Goal: Task Accomplishment & Management: Use online tool/utility

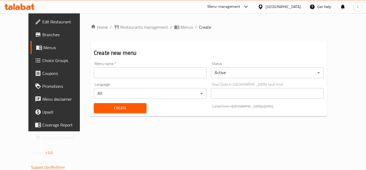
click at [164, 75] on input "text" at bounding box center [150, 72] width 113 height 11
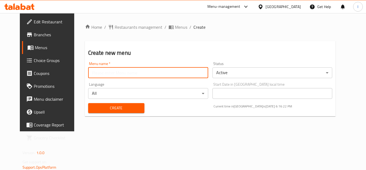
type input "ز"
type input "."
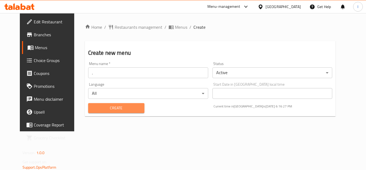
click at [119, 110] on span "Create" at bounding box center [117, 108] width 48 height 7
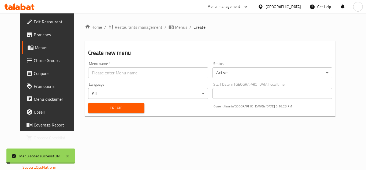
click at [44, 48] on span "Menus" at bounding box center [56, 47] width 42 height 6
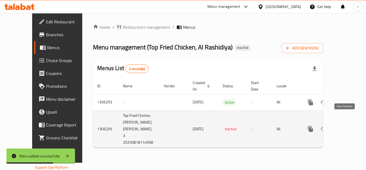
click at [349, 122] on link "enhanced table" at bounding box center [349, 128] width 13 height 13
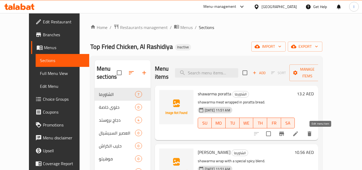
click at [298, 132] on icon at bounding box center [295, 133] width 5 height 5
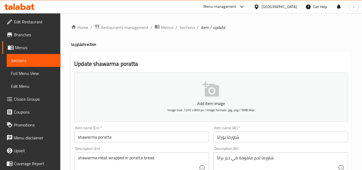
scroll to position [134, 0]
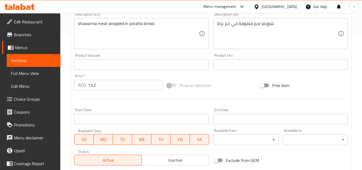
click at [44, 56] on link "Sections" at bounding box center [34, 60] width 54 height 13
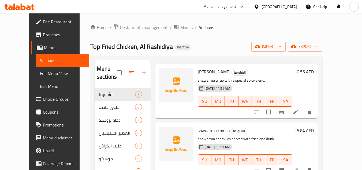
click at [243, 37] on div "Home / Restaurants management / Menus / Sections Top Fried Chicken, Al Rashidiy…" at bounding box center [206, 129] width 232 height 210
click at [44, 47] on span "Menus" at bounding box center [64, 47] width 41 height 6
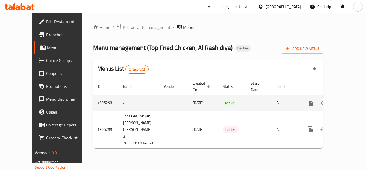
click at [348, 100] on icon "enhanced table" at bounding box center [349, 103] width 6 height 6
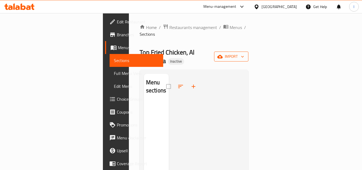
click at [244, 53] on span "import" at bounding box center [232, 56] width 26 height 7
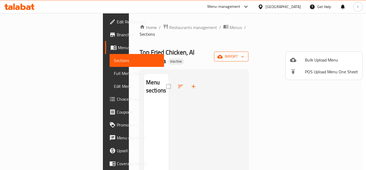
click at [323, 55] on li "Bulk Upload Menu" at bounding box center [324, 60] width 77 height 12
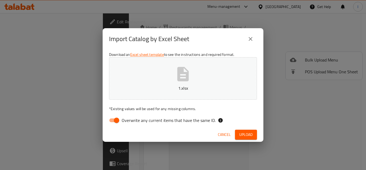
drag, startPoint x: 134, startPoint y: 117, endPoint x: 143, endPoint y: 123, distance: 10.3
click at [134, 117] on span "Overwrite any current items that have the same ID." at bounding box center [169, 120] width 94 height 6
click at [132, 117] on input "Overwrite any current items that have the same ID." at bounding box center [116, 120] width 31 height 10
checkbox input "false"
click at [258, 134] on div "Cancel Upload" at bounding box center [183, 134] width 161 height 14
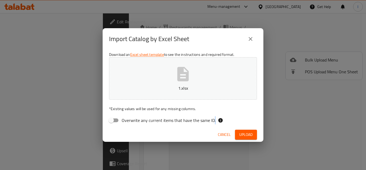
click at [258, 134] on div "Cancel Upload" at bounding box center [183, 134] width 161 height 14
click at [255, 134] on button "Upload" at bounding box center [246, 135] width 22 height 10
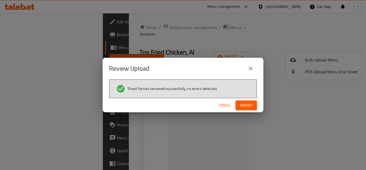
click at [250, 106] on span "Import" at bounding box center [246, 105] width 13 height 7
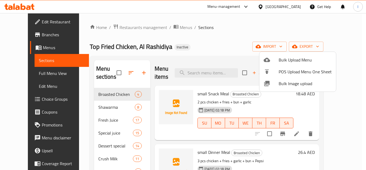
click at [24, 36] on div at bounding box center [183, 85] width 366 height 170
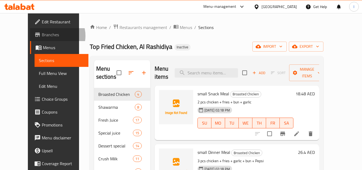
click at [42, 36] on span "Branches" at bounding box center [63, 34] width 42 height 6
